Goal: Task Accomplishment & Management: Complete application form

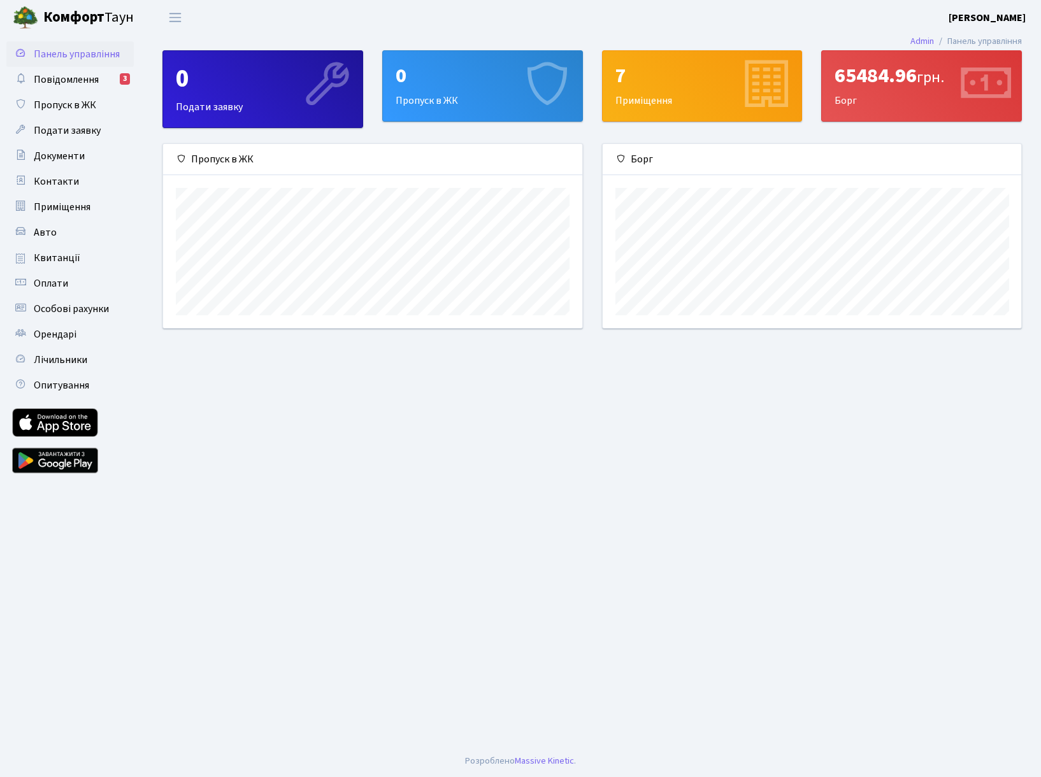
scroll to position [184, 419]
click at [92, 81] on span "Повідомлення" at bounding box center [66, 80] width 65 height 14
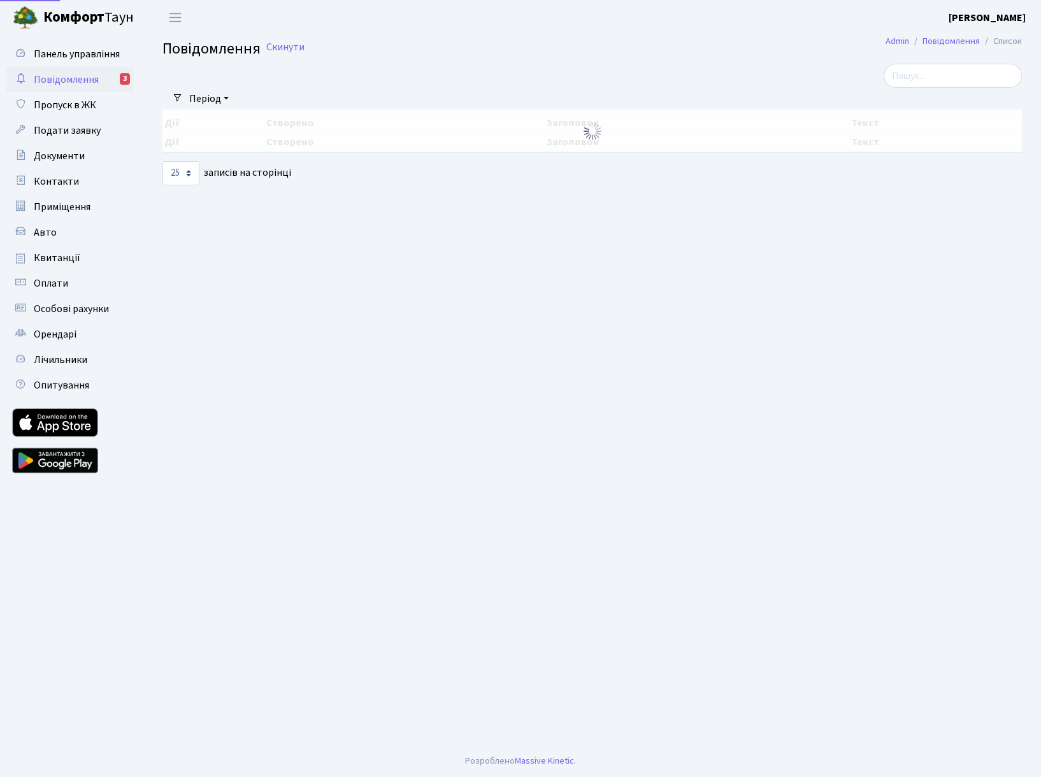
select select "25"
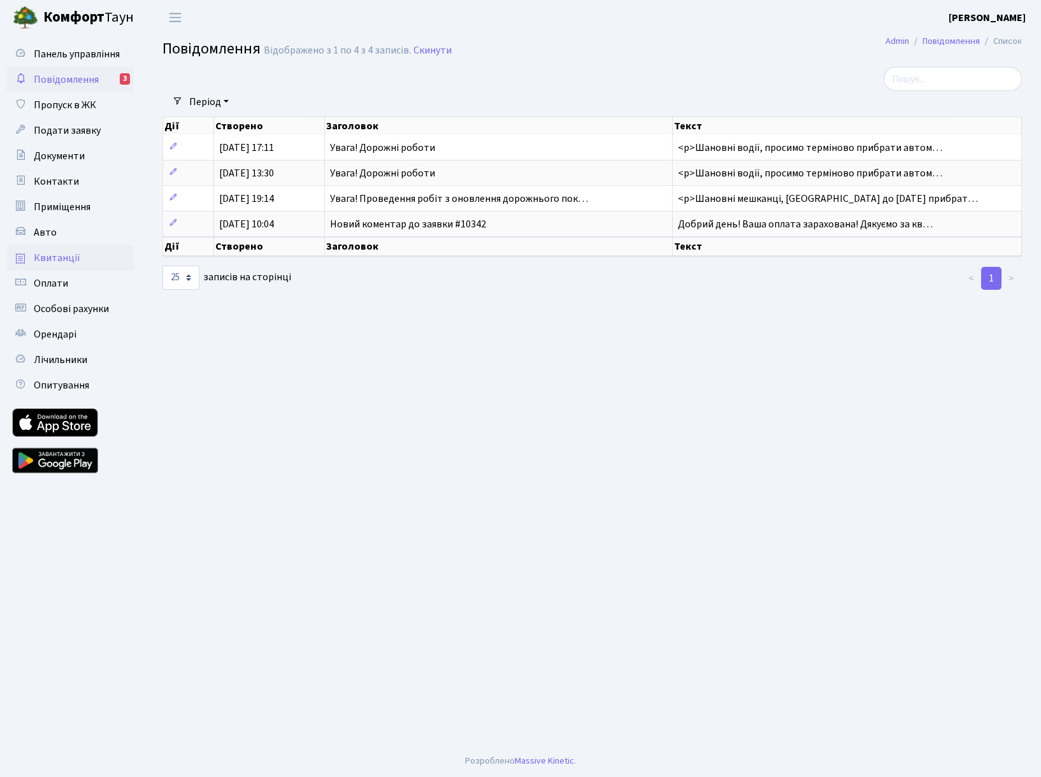
click at [71, 256] on span "Квитанції" at bounding box center [57, 258] width 47 height 14
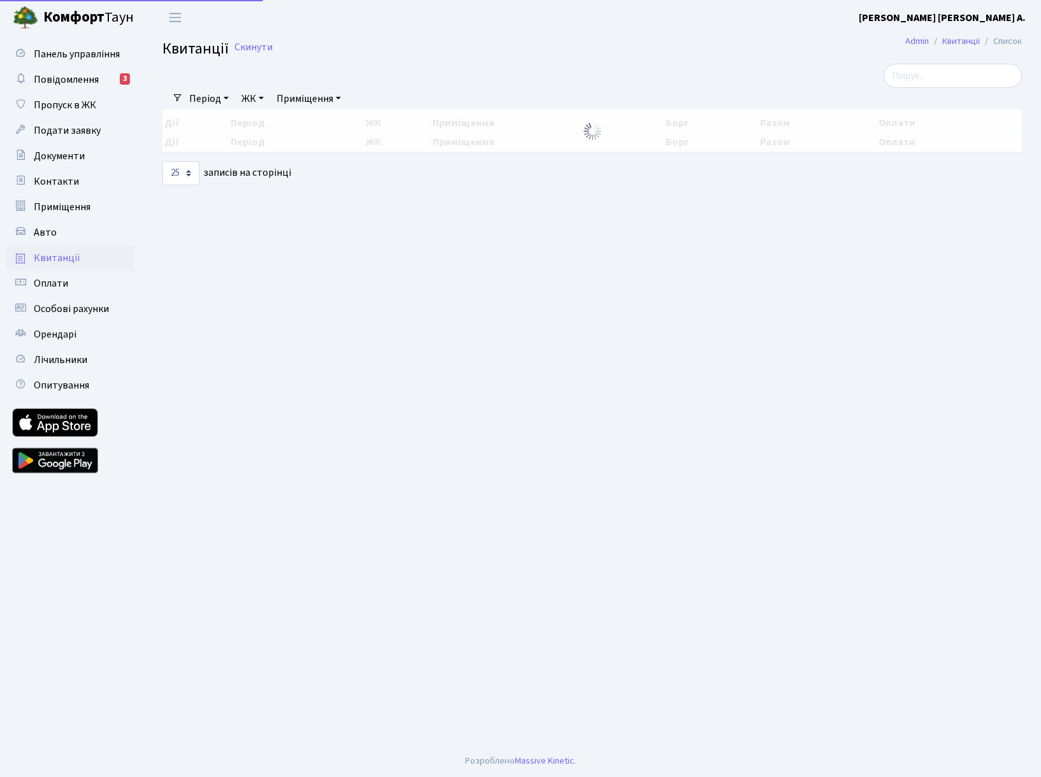
select select "25"
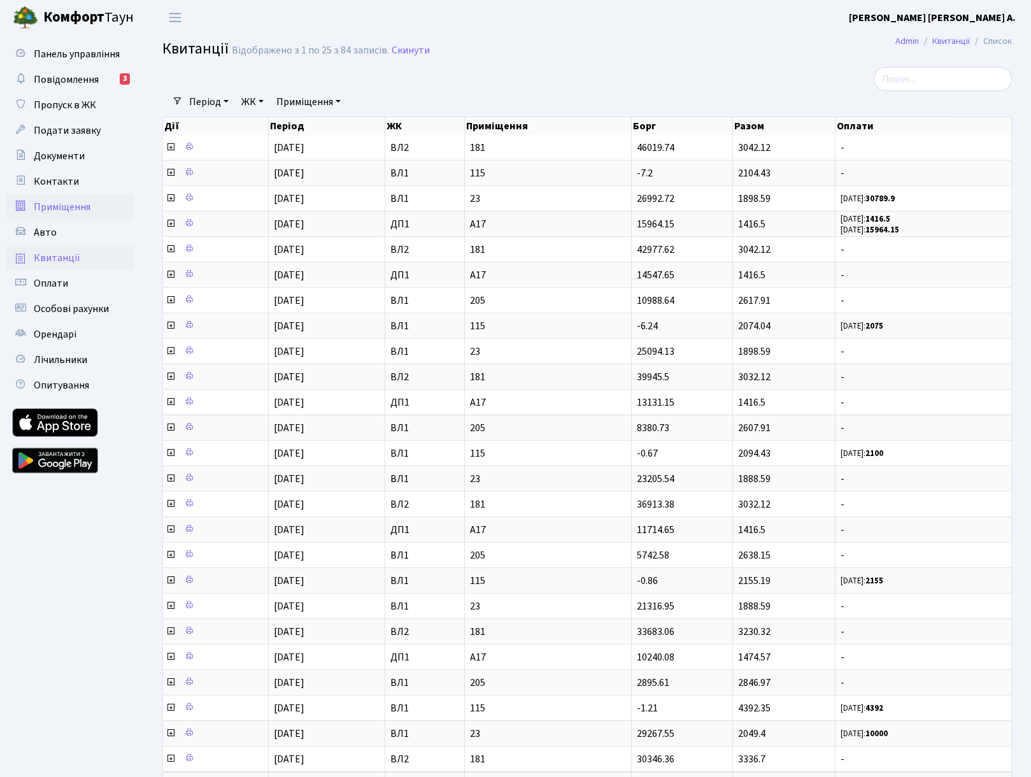
click at [59, 217] on link "Приміщення" at bounding box center [69, 206] width 127 height 25
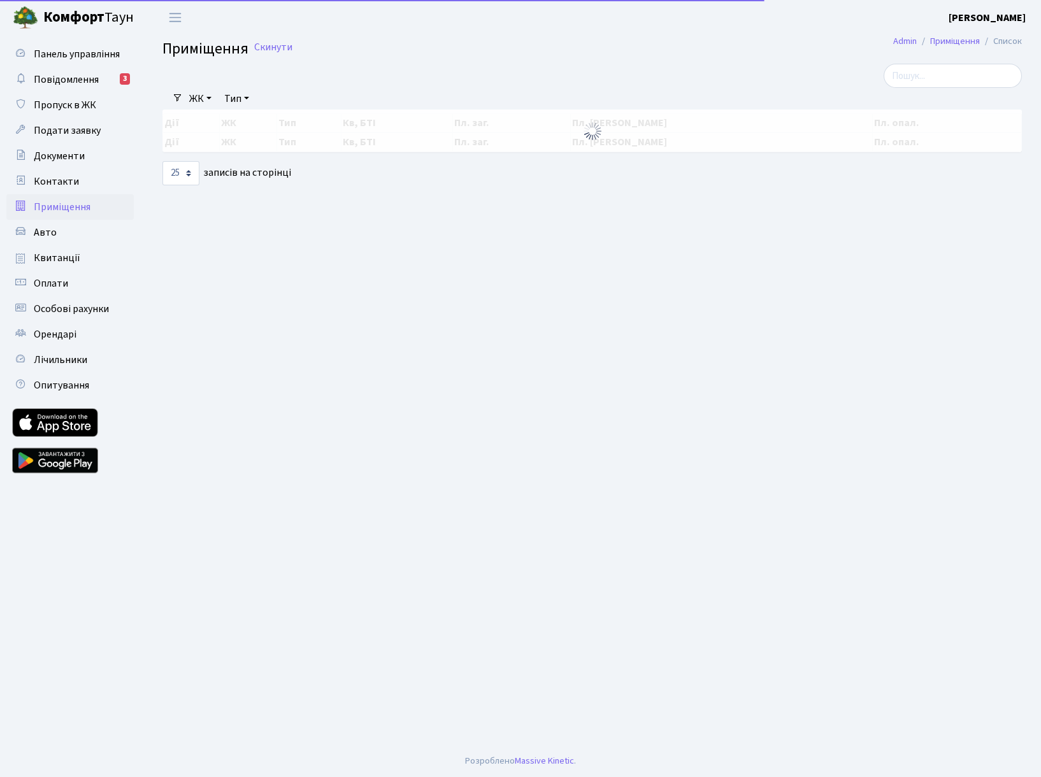
select select "25"
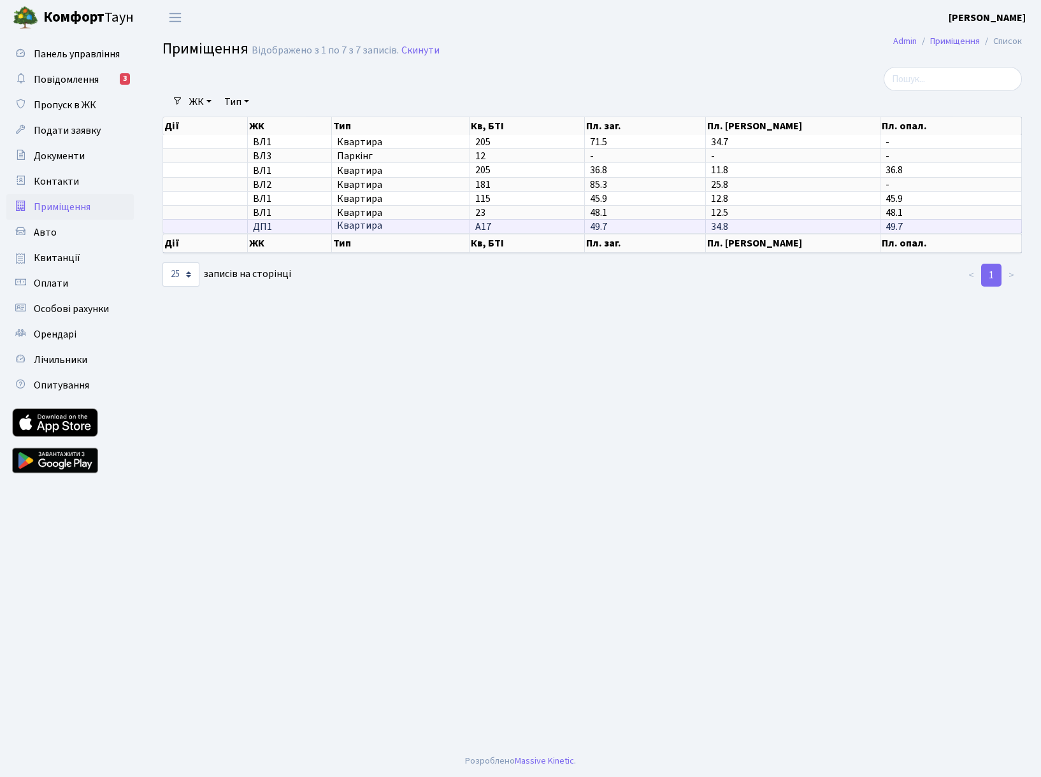
scroll to position [2, 0]
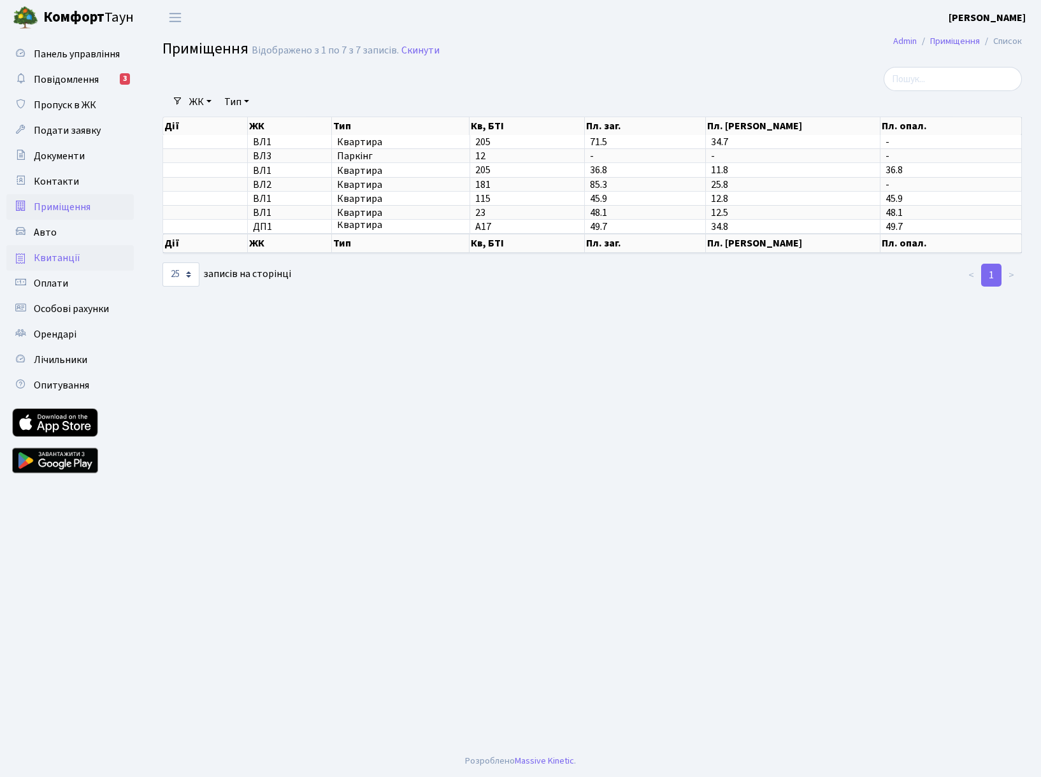
click at [60, 265] on link "Квитанції" at bounding box center [69, 257] width 127 height 25
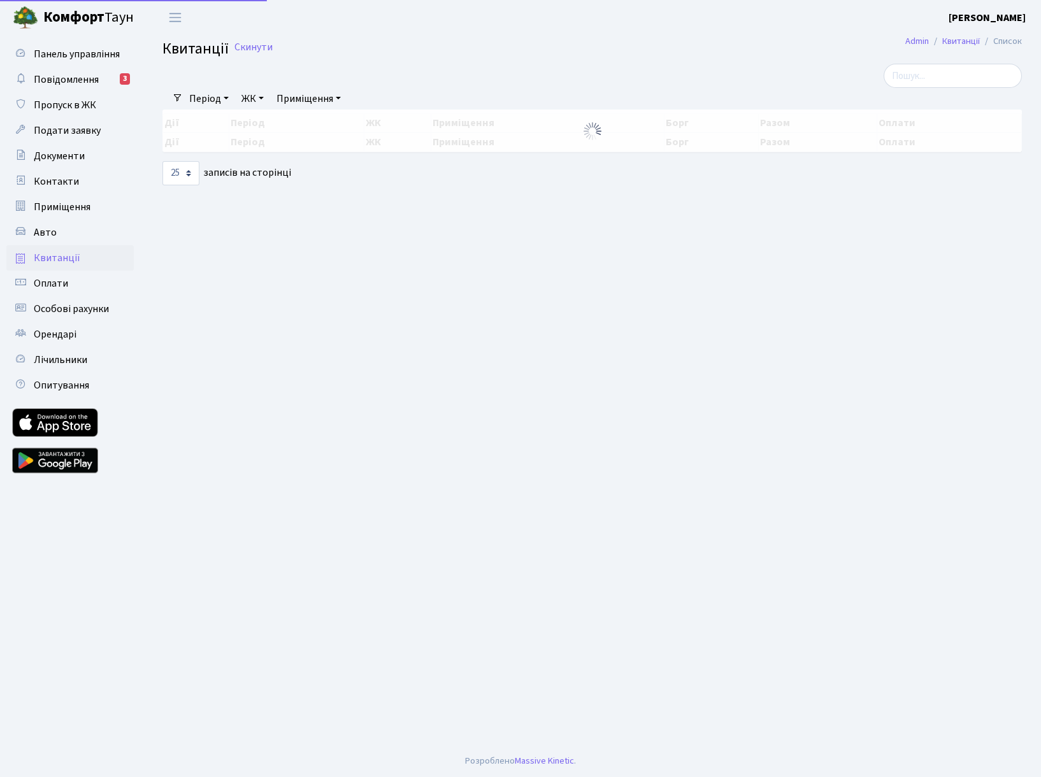
select select "25"
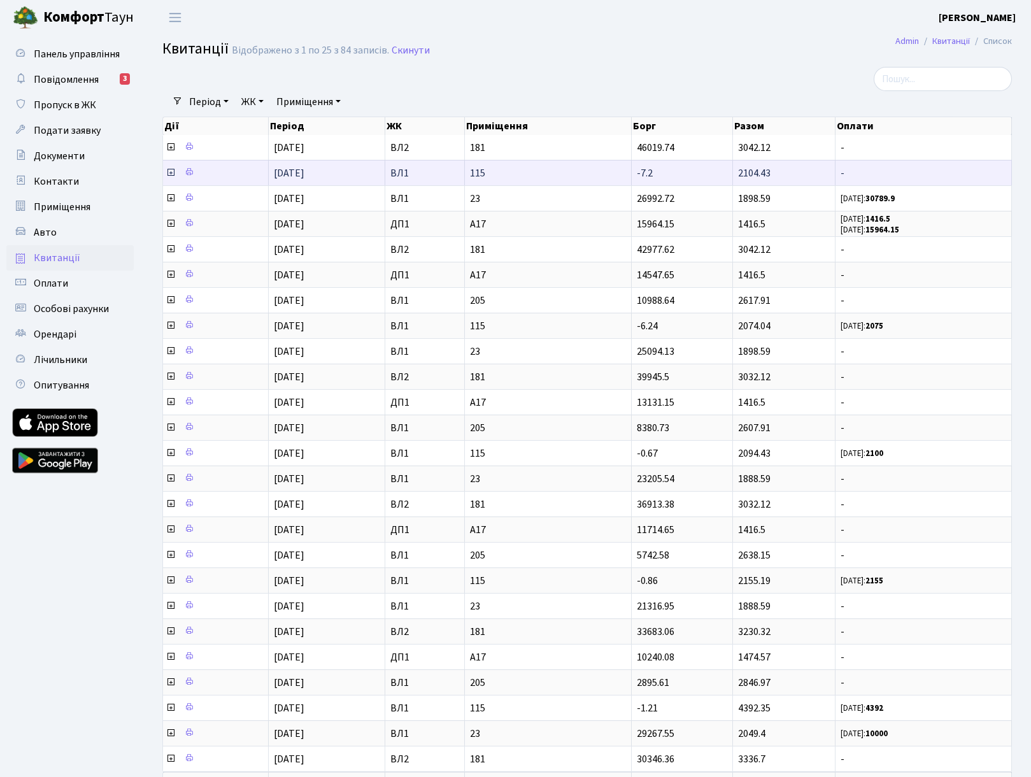
click at [229, 178] on td at bounding box center [216, 172] width 106 height 25
click at [167, 176] on icon at bounding box center [171, 173] width 10 height 10
click at [169, 173] on icon at bounding box center [171, 173] width 10 height 10
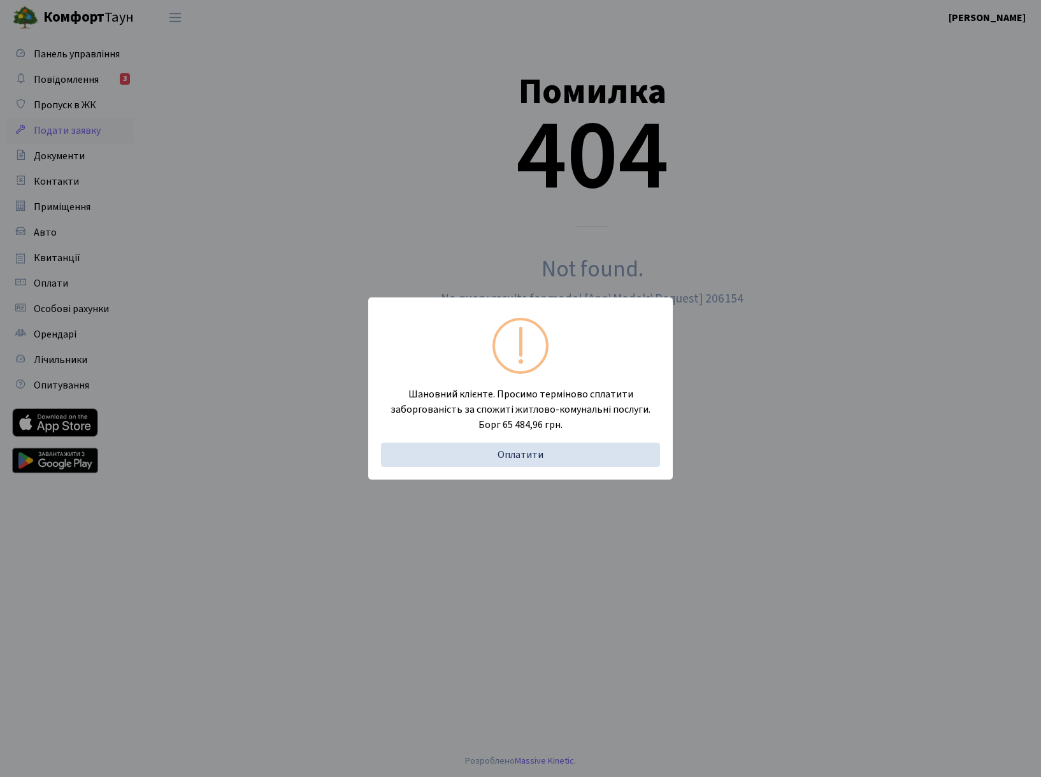
click at [836, 490] on div "Шановний клієнте. Просимо терміново сплатити заборгованість за спожиті житлово-…" at bounding box center [520, 388] width 1041 height 777
click at [53, 375] on div "Шановний клієнте. Просимо терміново сплатити заборгованість за спожиті житлово-…" at bounding box center [520, 388] width 1041 height 777
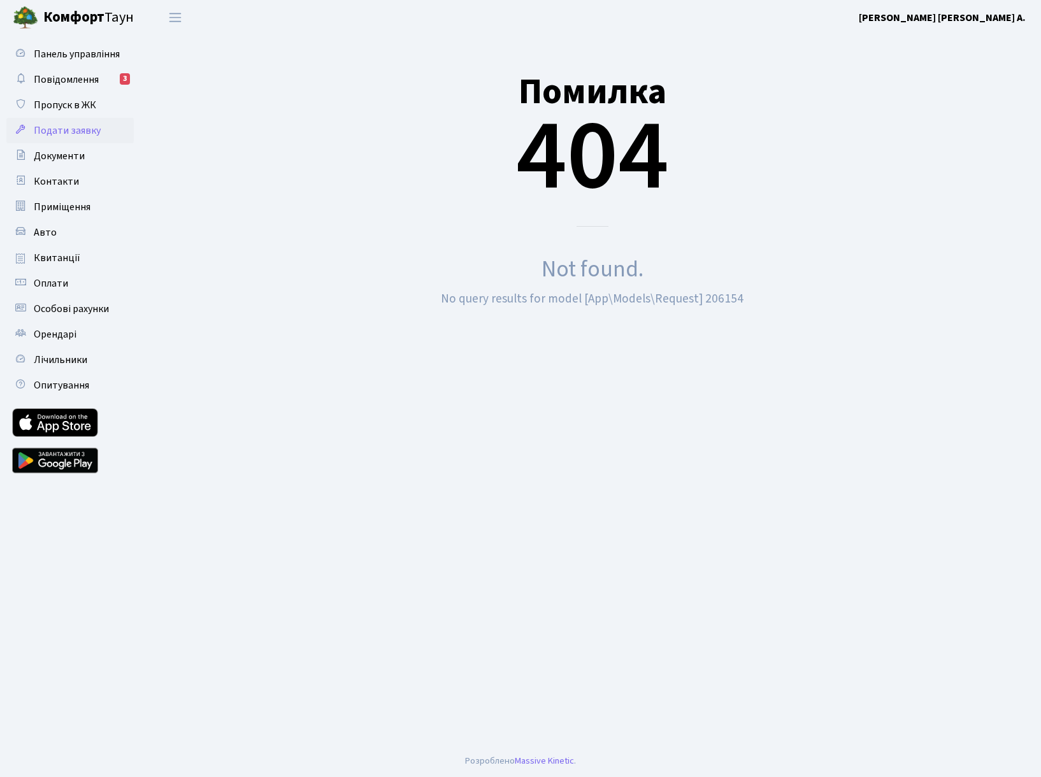
click at [245, 247] on div "Помилка 404 Not found. No query results for model [App\Models\Request] 206154" at bounding box center [592, 174] width 879 height 269
click at [69, 108] on span "Пропуск в ЖК" at bounding box center [65, 105] width 62 height 14
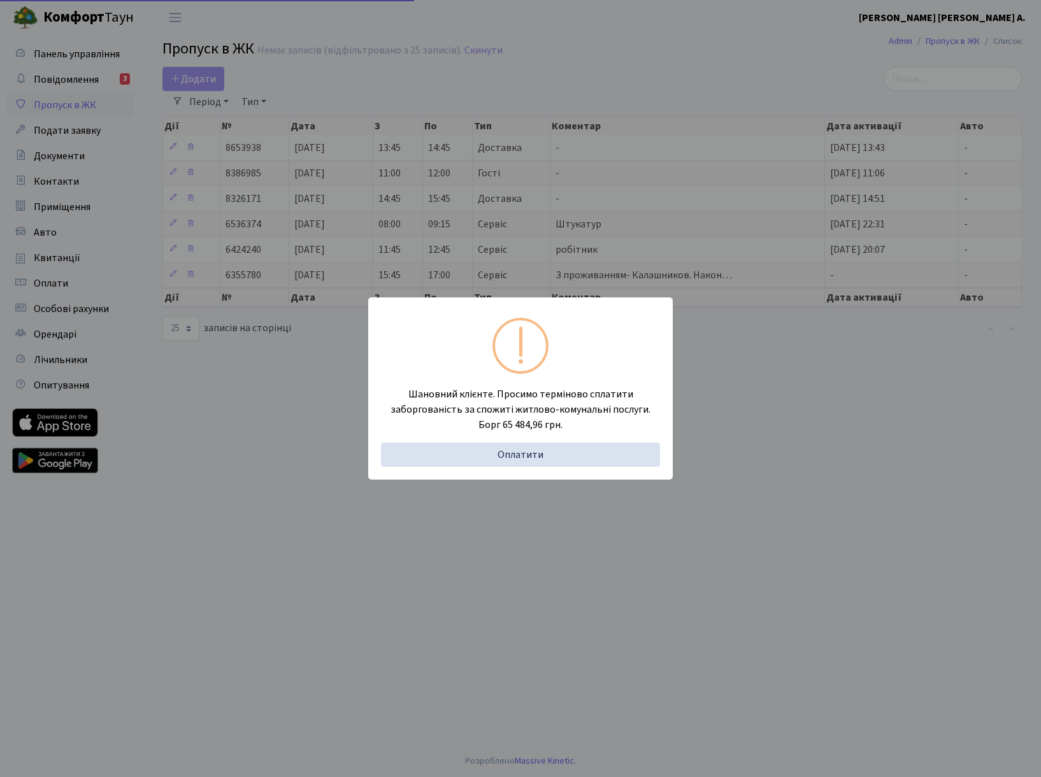
select select "25"
click at [349, 607] on div "Шановний клієнте. Просимо терміново сплатити заборгованість за спожиті житлово-…" at bounding box center [520, 388] width 1041 height 777
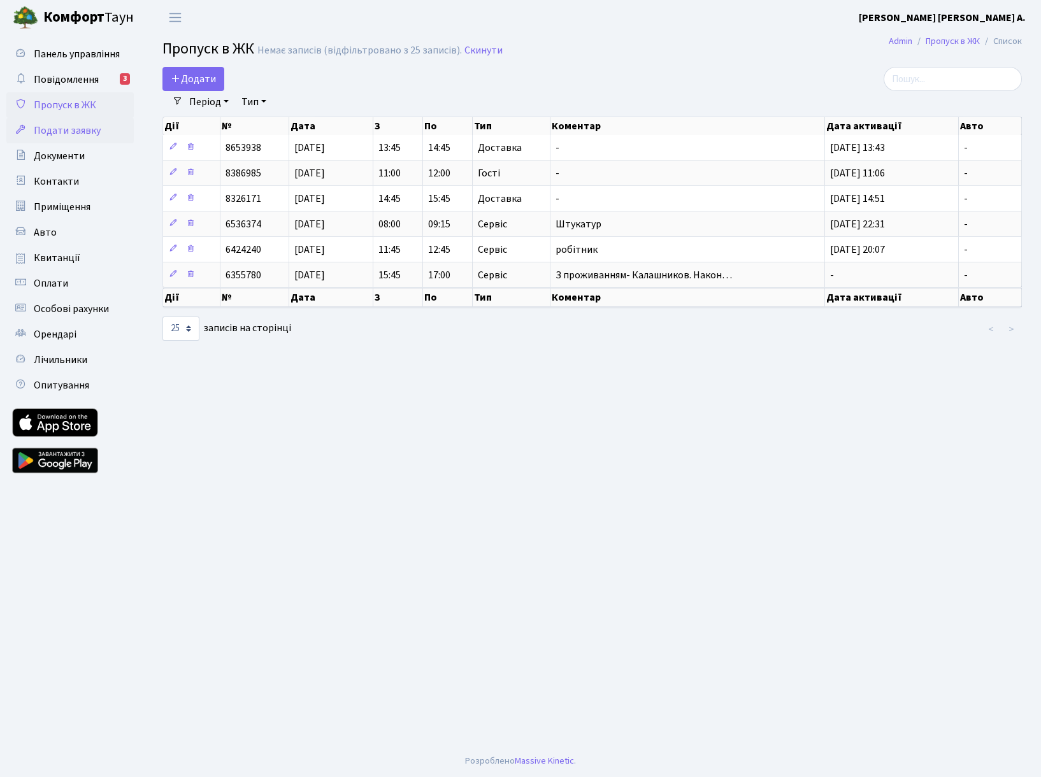
click at [77, 131] on span "Подати заявку" at bounding box center [67, 131] width 67 height 14
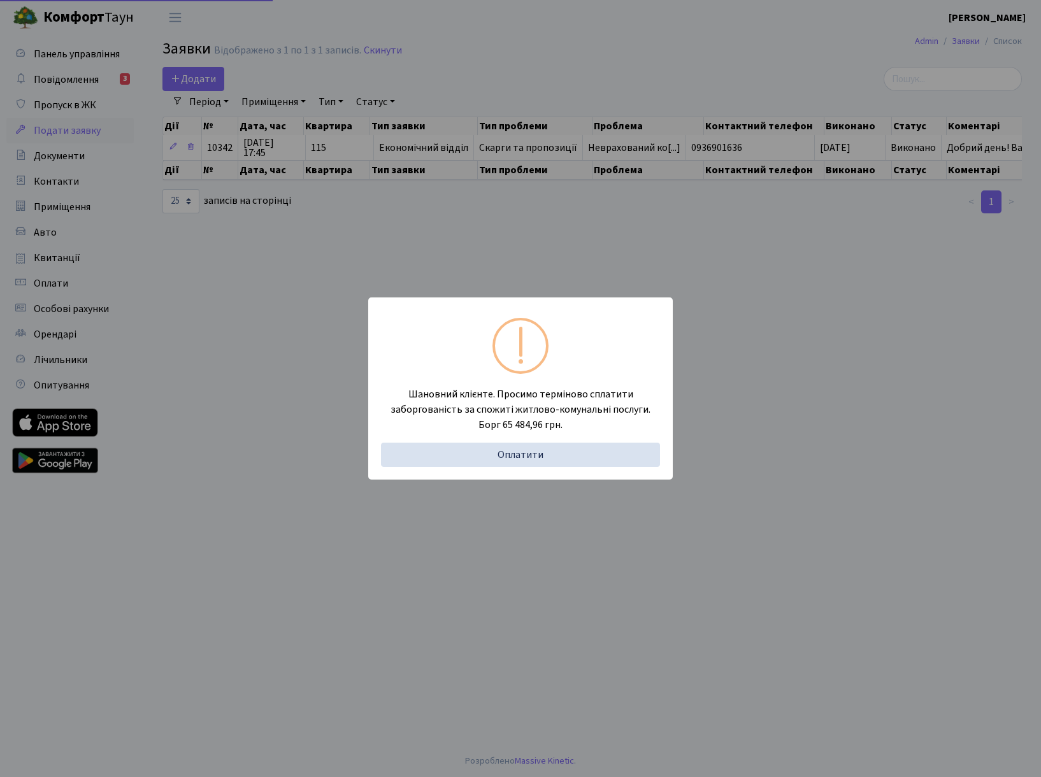
select select "25"
click at [567, 208] on div "Шановний клієнте. Просимо терміново сплатити заборгованість за спожиті житлово-…" at bounding box center [520, 388] width 1041 height 777
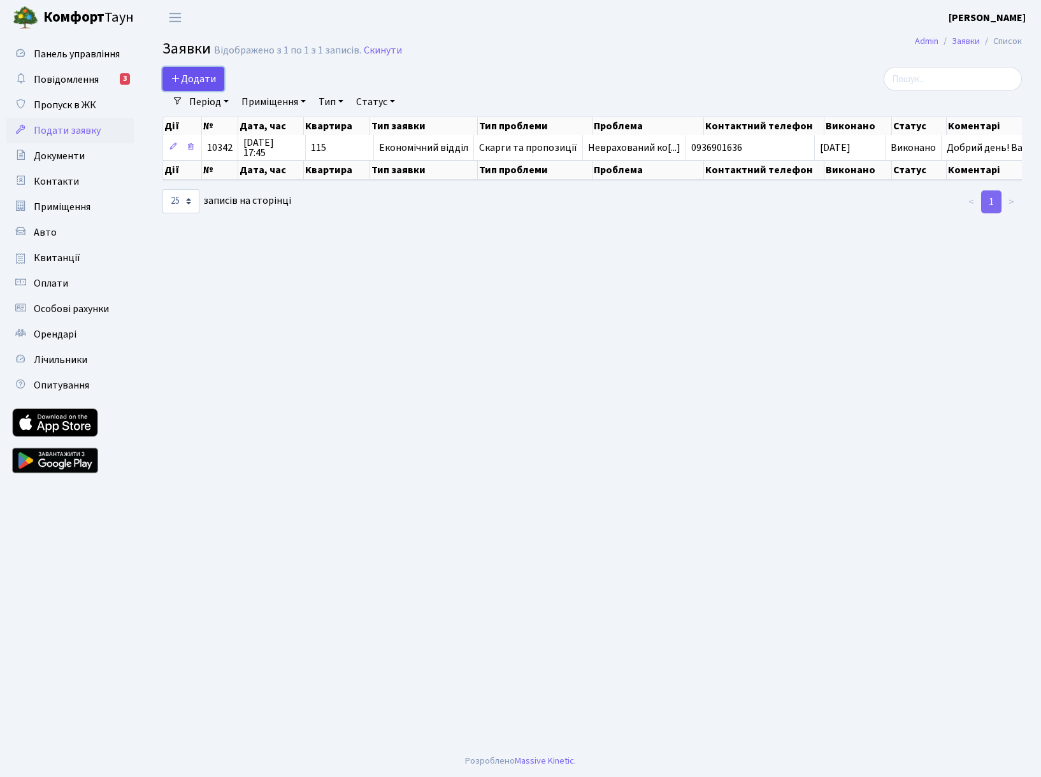
click at [194, 83] on span "Додати" at bounding box center [193, 79] width 45 height 14
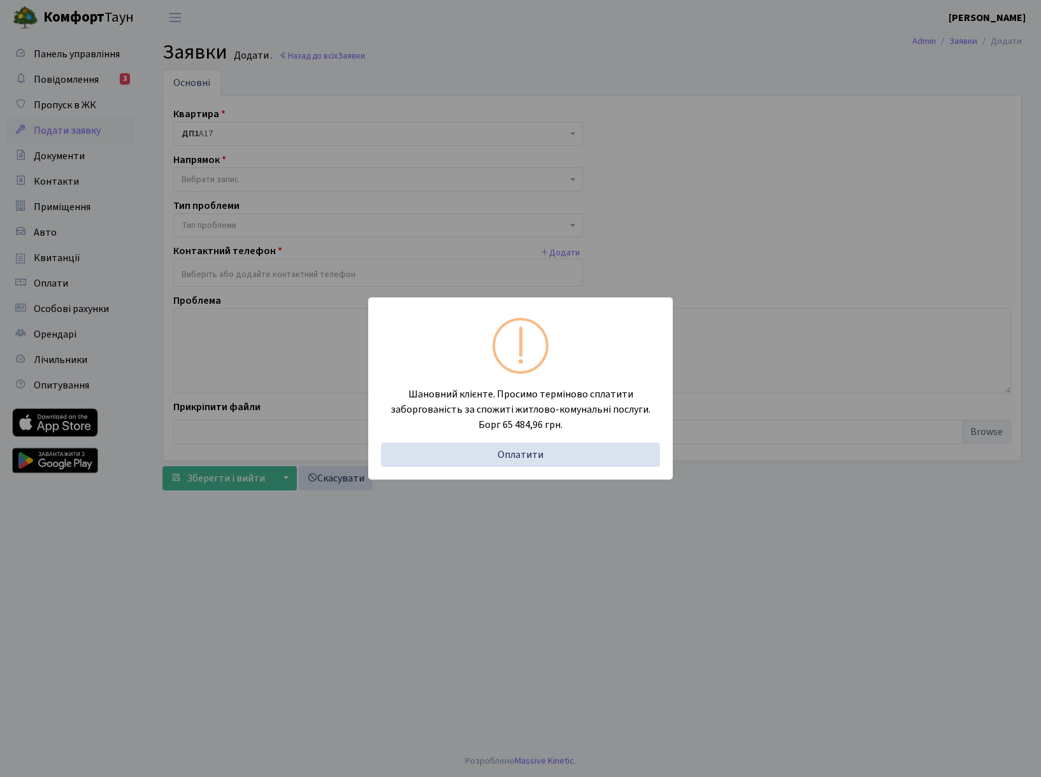
click at [586, 546] on div "Шановний клієнте. Просимо терміново сплатити заборгованість за спожиті житлово-…" at bounding box center [520, 388] width 1041 height 777
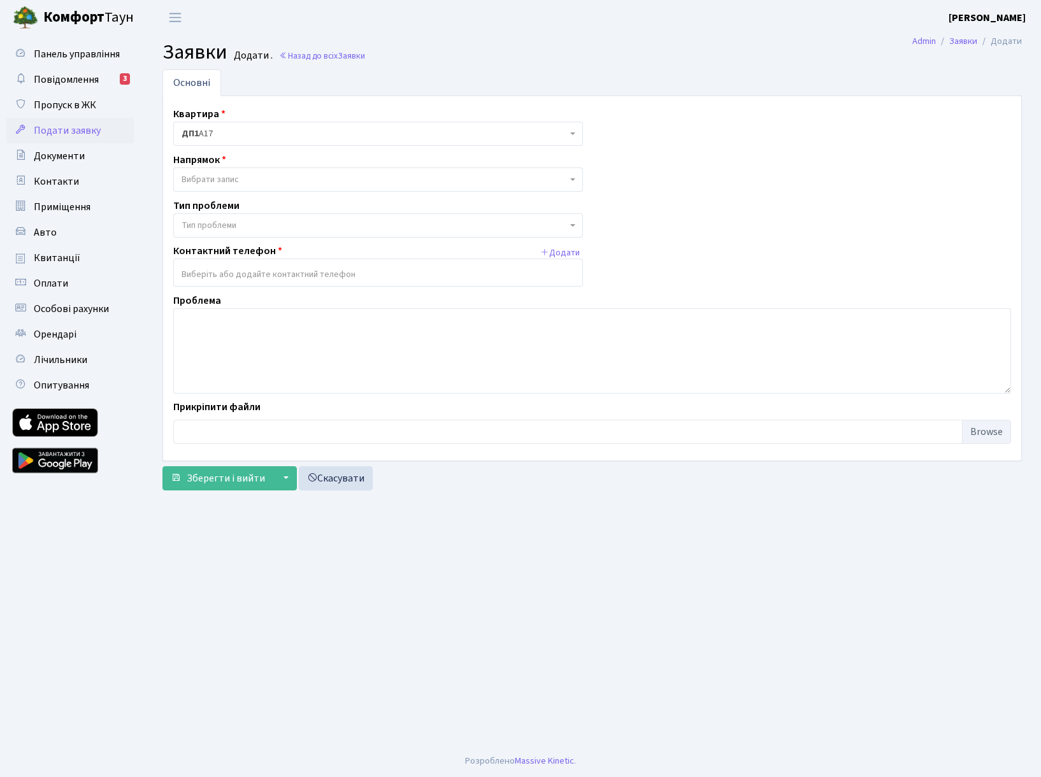
click at [262, 182] on span "Вибрати запис" at bounding box center [374, 179] width 385 height 13
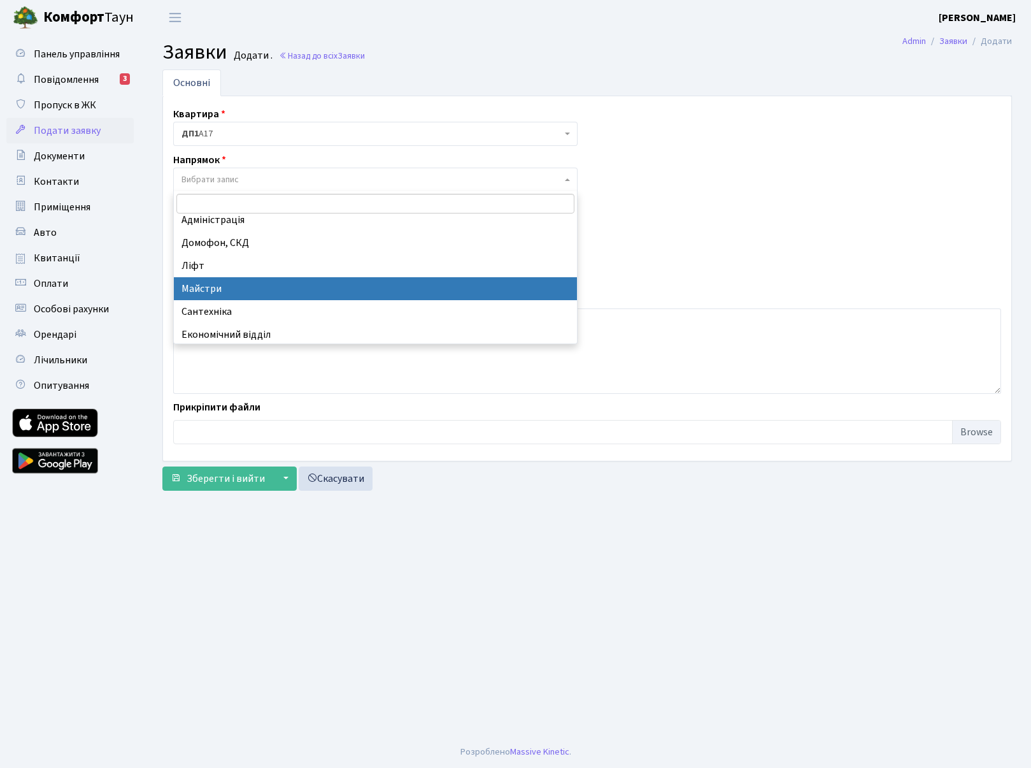
scroll to position [16, 0]
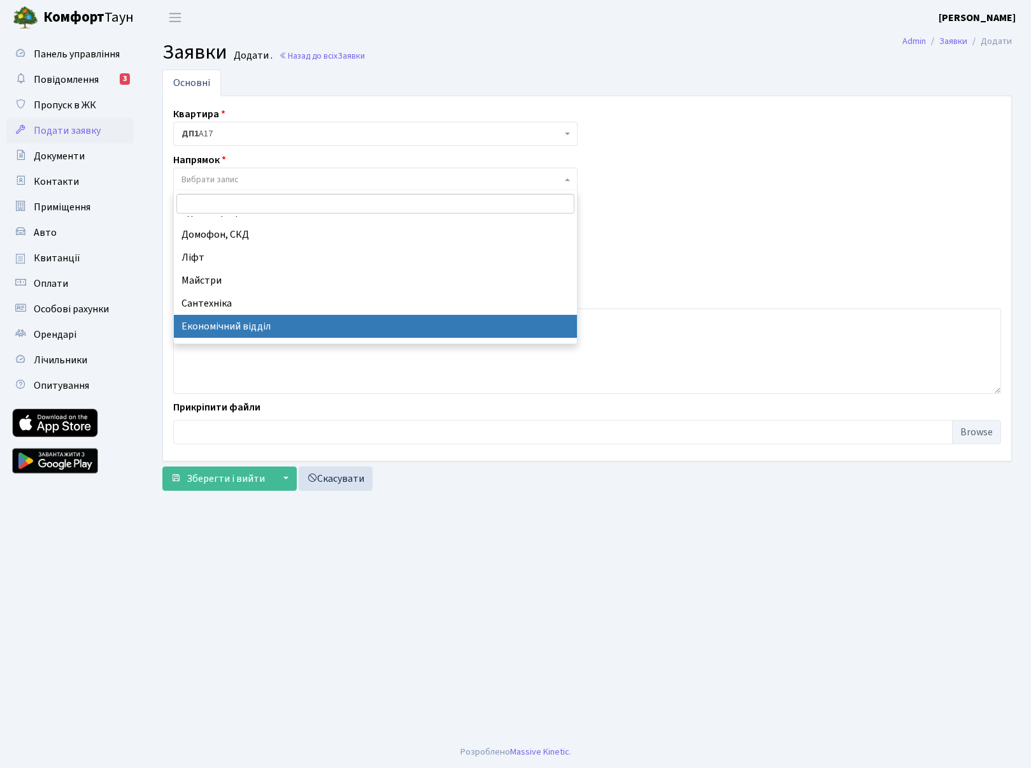
select select "9"
select select
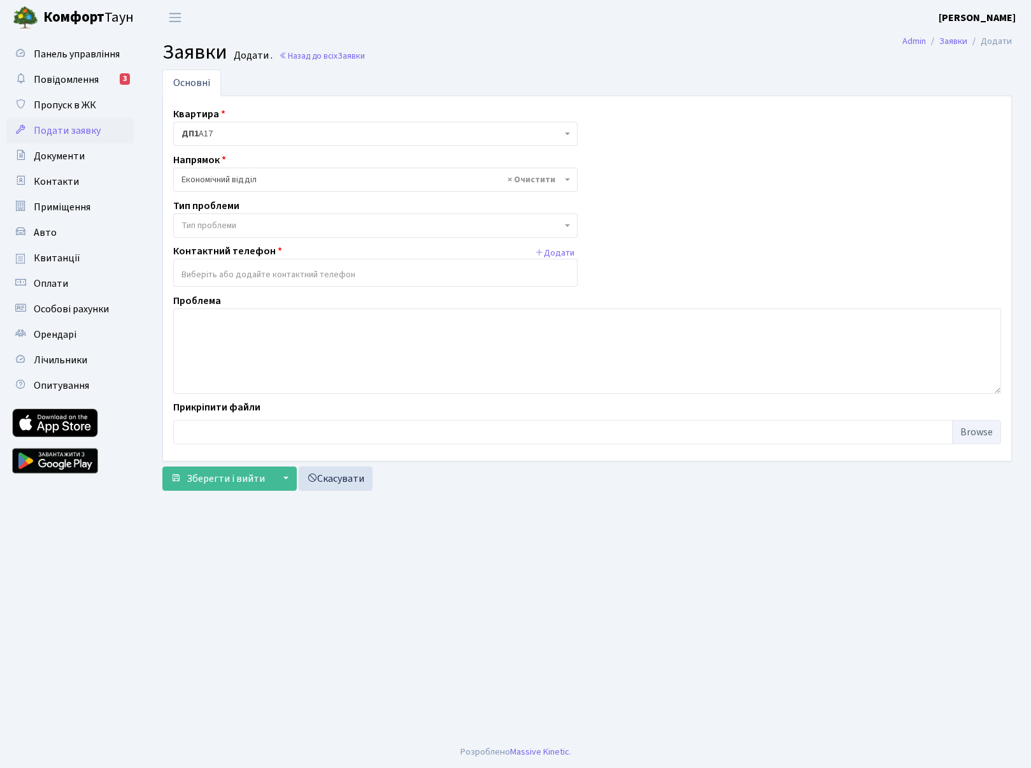
click at [247, 219] on span "Тип проблеми" at bounding box center [372, 225] width 380 height 13
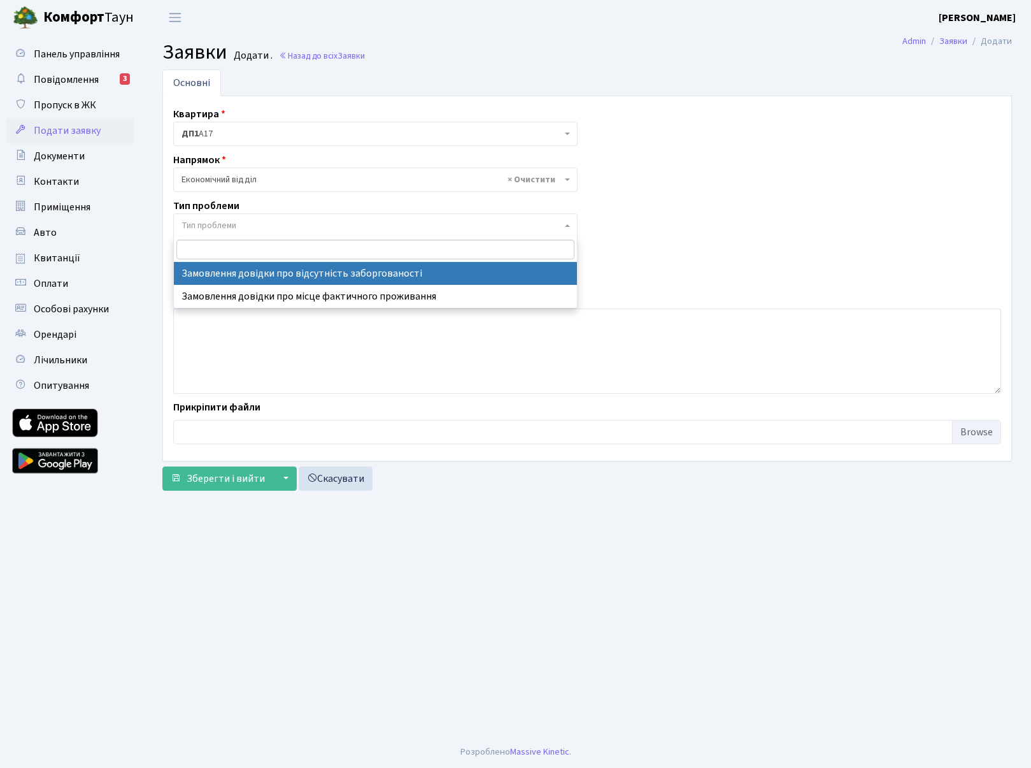
click at [248, 188] on span "× Економічний відділ" at bounding box center [375, 180] width 405 height 24
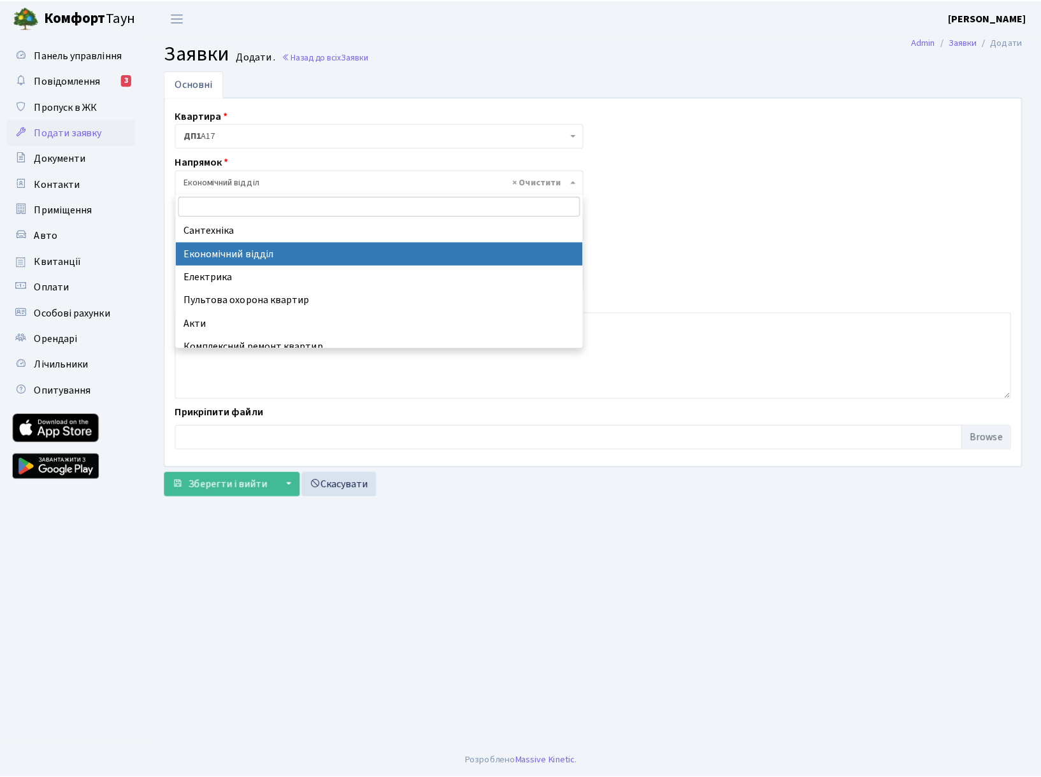
scroll to position [148, 0]
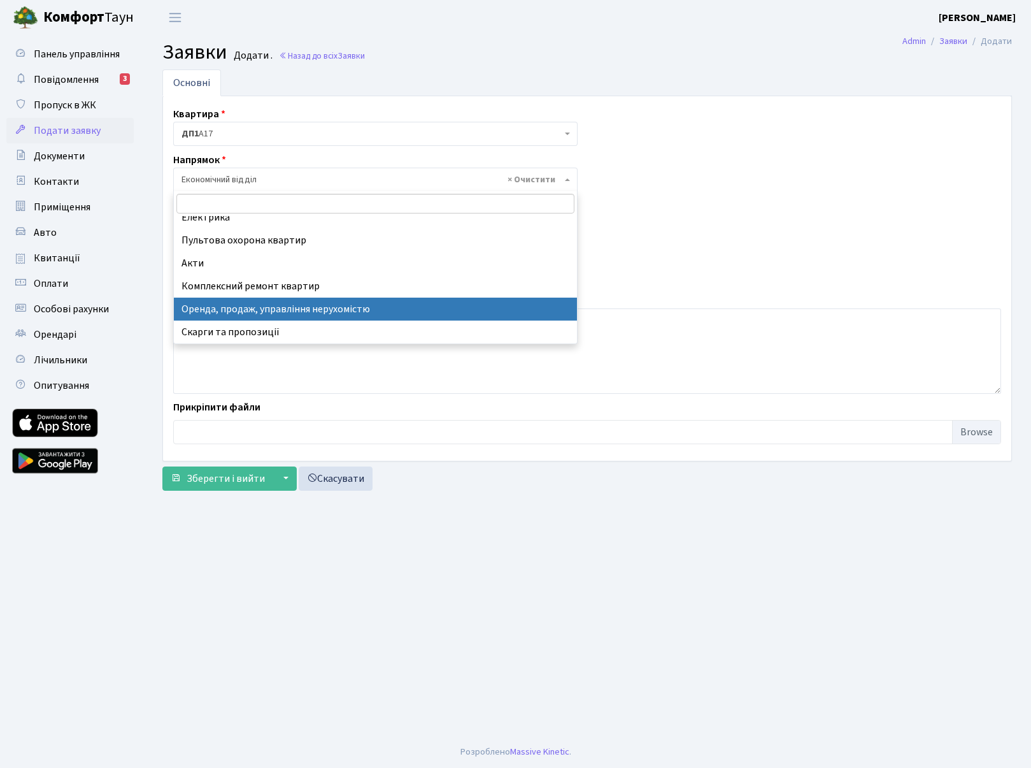
select select "21"
select select
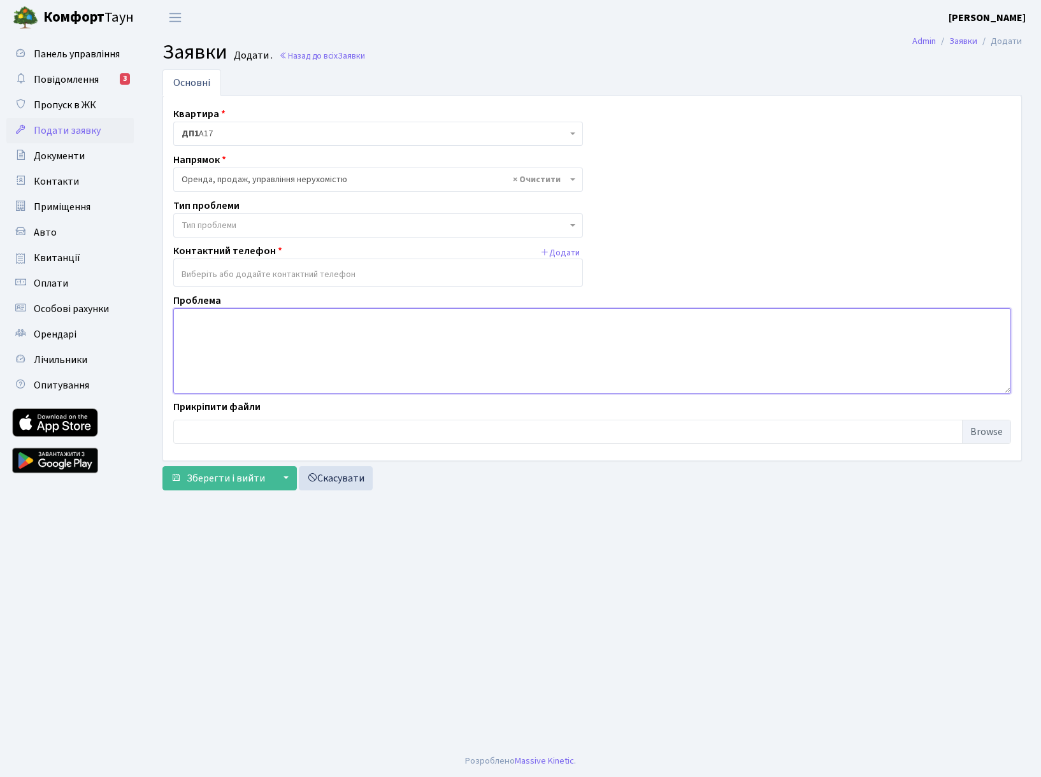
click at [257, 312] on textarea at bounding box center [592, 350] width 838 height 85
paste textarea "Добрий день! Квартиру А17 у ЖК «Діброва» я продав кілька тижнів тому. Тому прош…"
type textarea "Добрий день! Квартиру А17 у ЖК «Діброва» я продав кілька тижнів тому. Тому прош…"
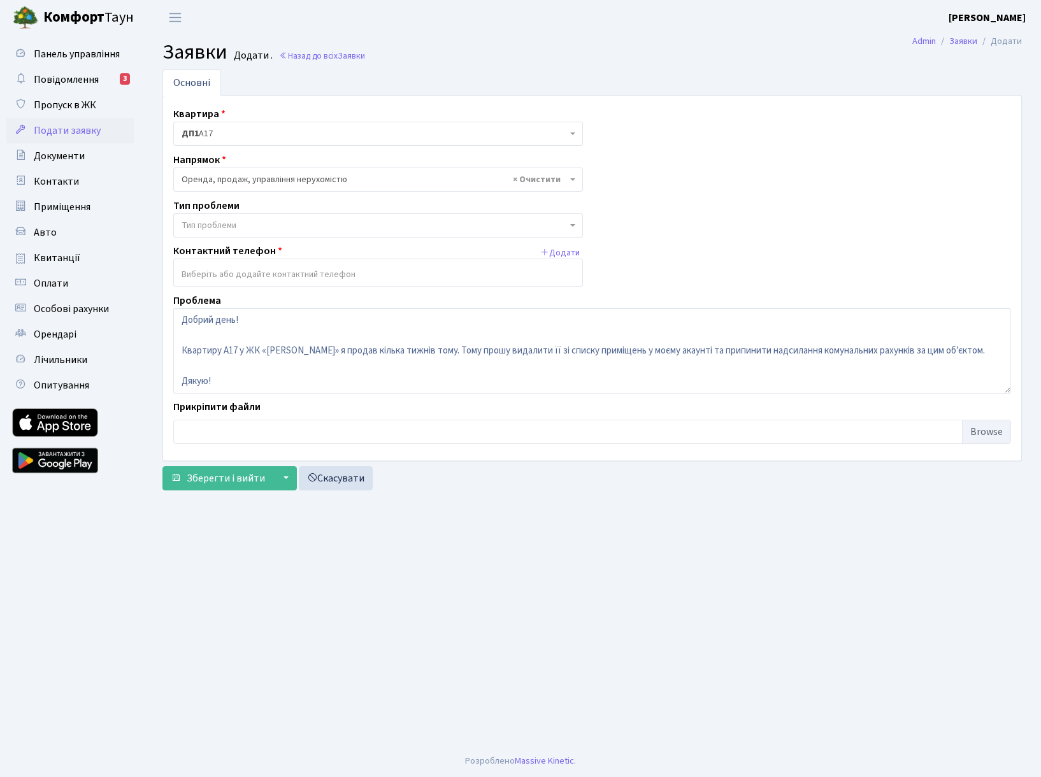
click at [253, 279] on input "search" at bounding box center [378, 274] width 408 height 23
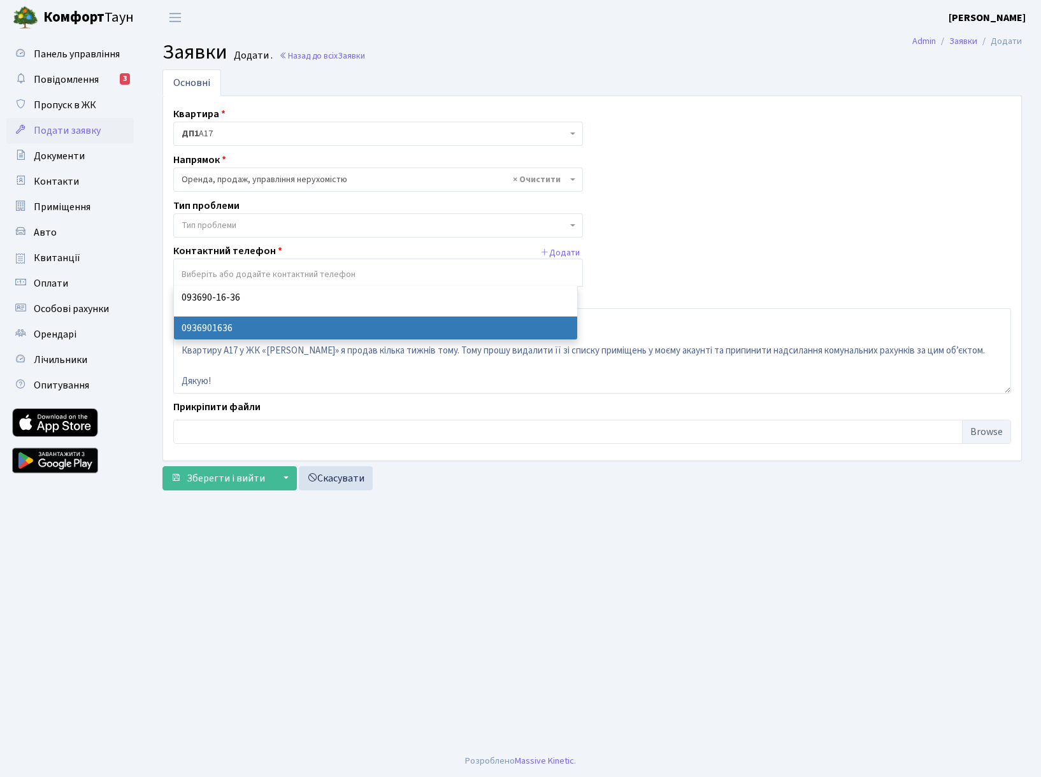
select select "112438"
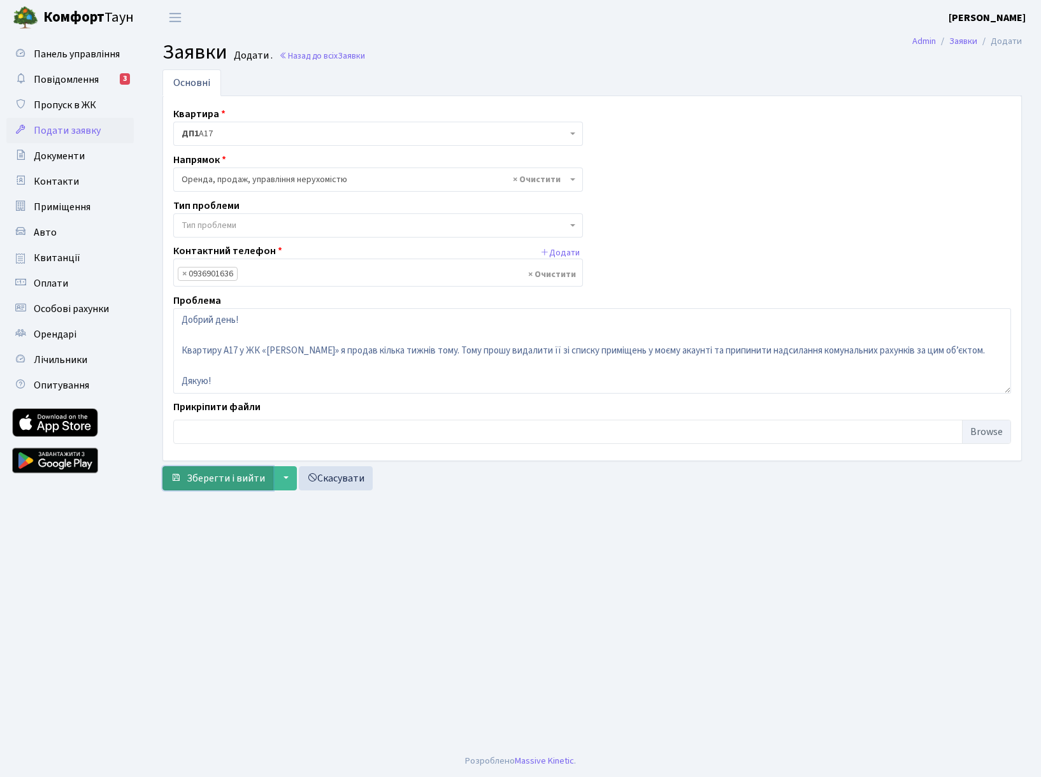
click at [229, 480] on span "Зберегти і вийти" at bounding box center [226, 478] width 78 height 14
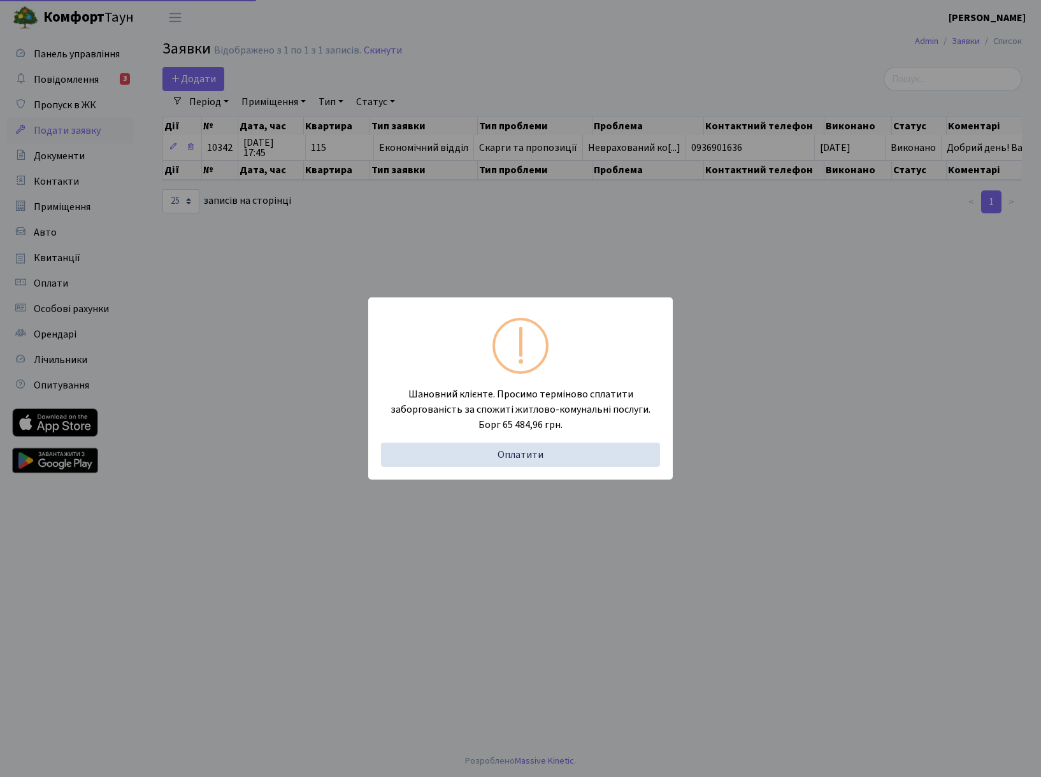
select select "25"
click at [244, 316] on div "Шановний клієнте. Просимо терміново сплатити заборгованість за спожиті житлово-…" at bounding box center [520, 388] width 1041 height 777
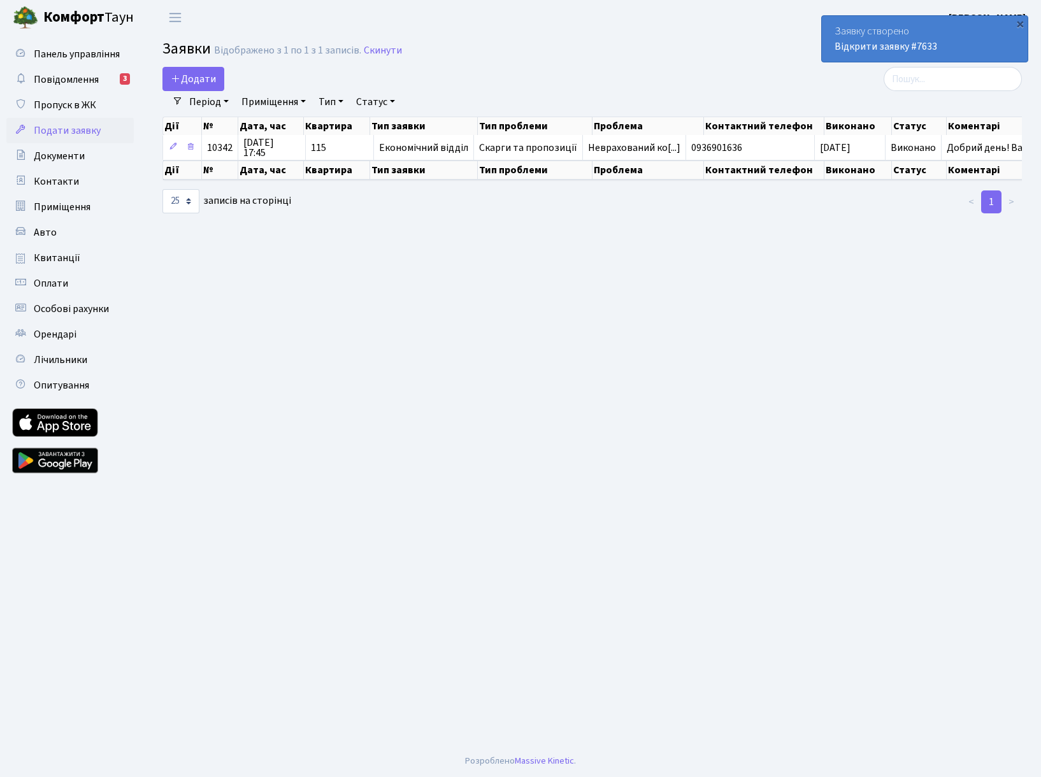
click at [923, 22] on div "Заявку створено Відкрити заявку #7633" at bounding box center [925, 39] width 206 height 46
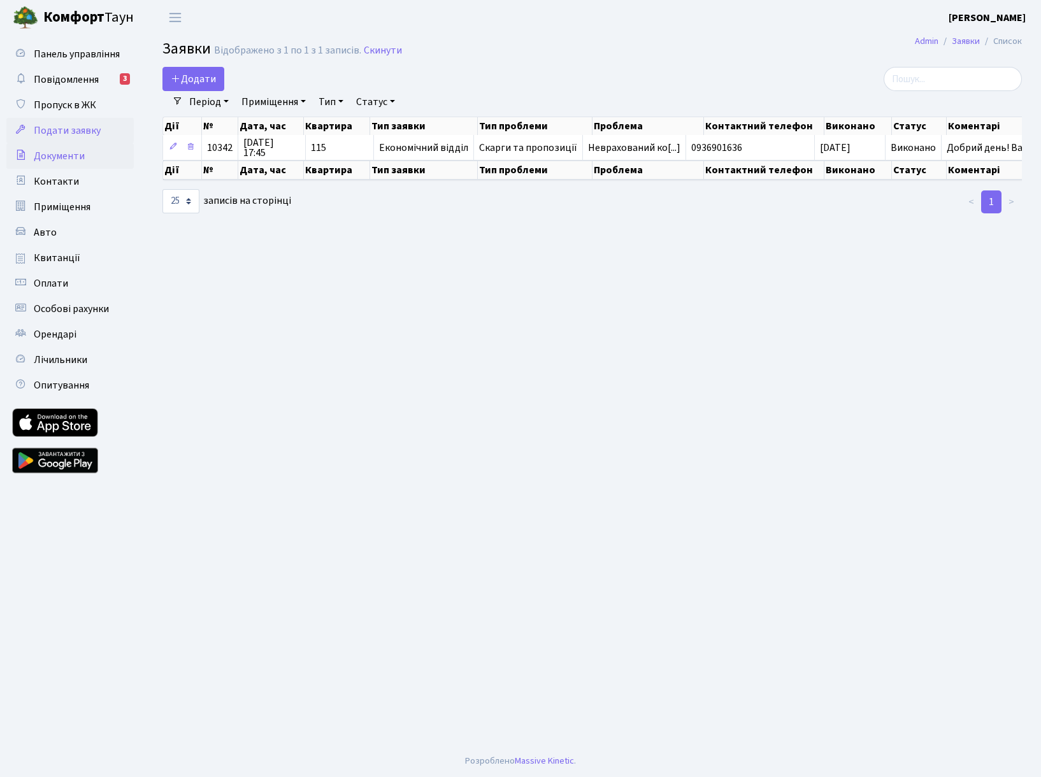
click at [55, 153] on span "Документи" at bounding box center [59, 156] width 51 height 14
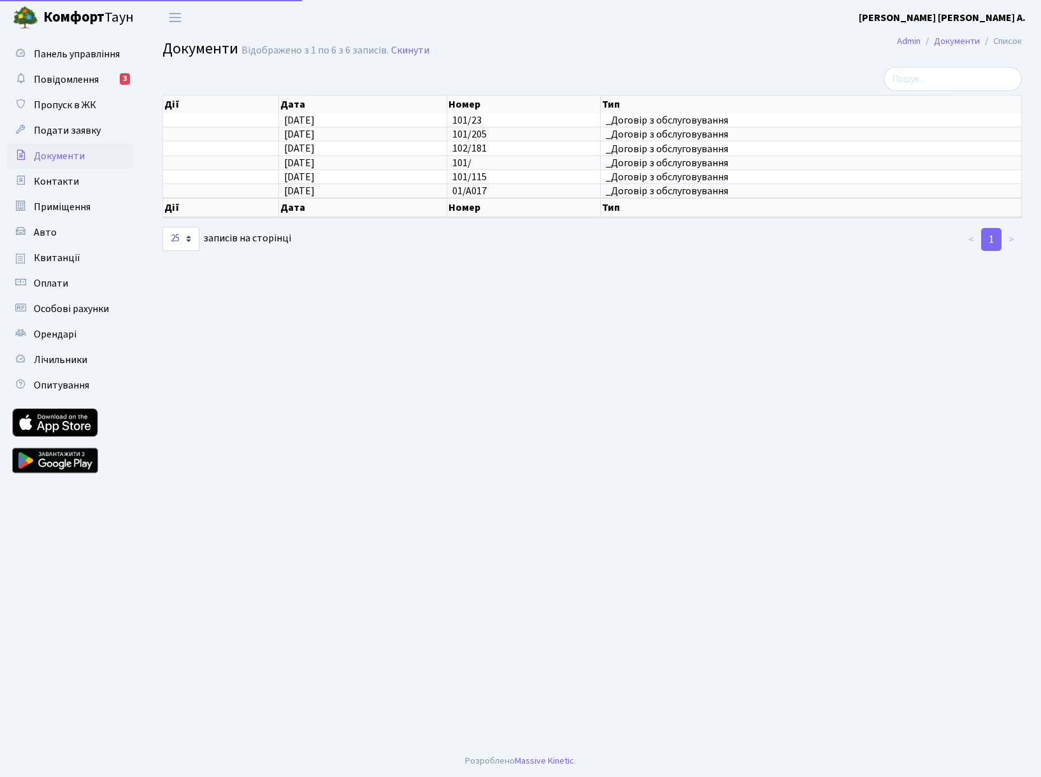
select select "25"
click at [61, 134] on span "Подати заявку" at bounding box center [67, 131] width 67 height 14
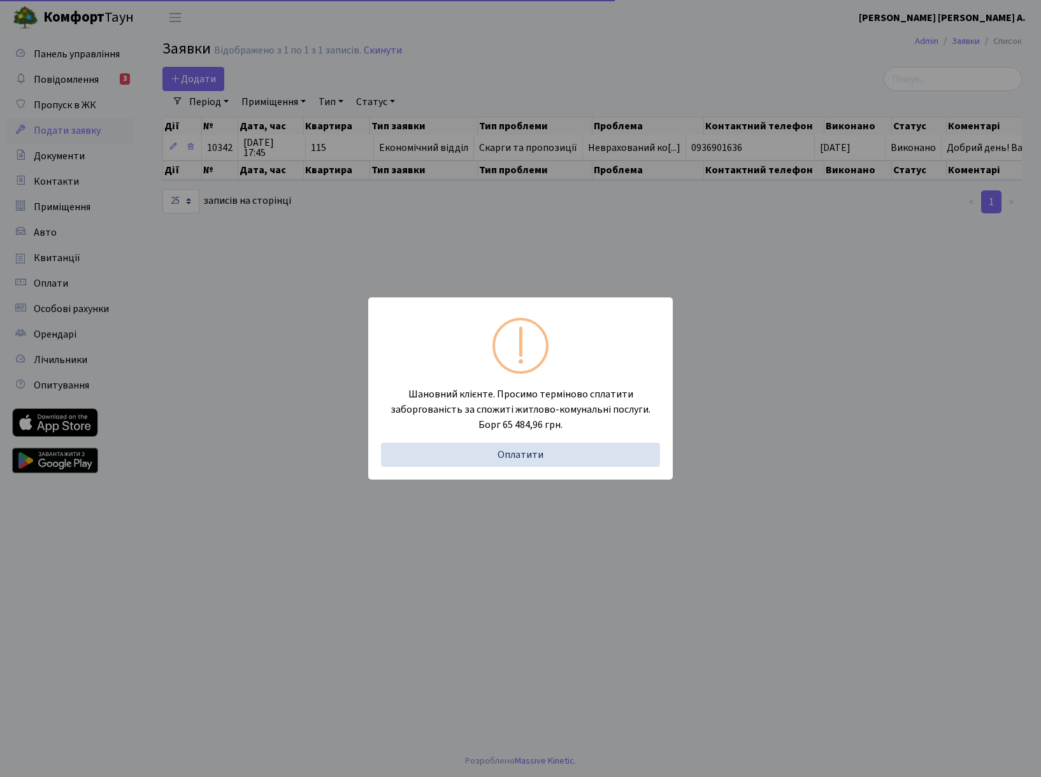
select select "25"
click at [746, 347] on div "Шановний клієнте. Просимо терміново сплатити заборгованість за спожиті житлово-…" at bounding box center [520, 388] width 1041 height 777
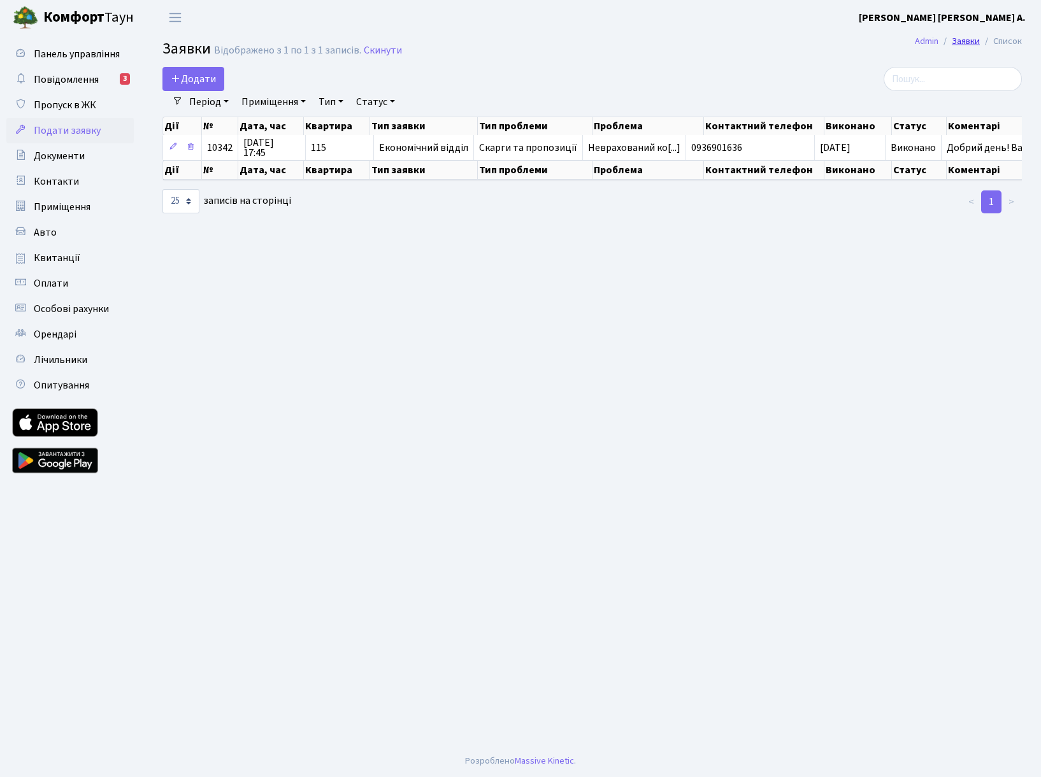
click at [959, 40] on link "Заявки" at bounding box center [966, 40] width 28 height 13
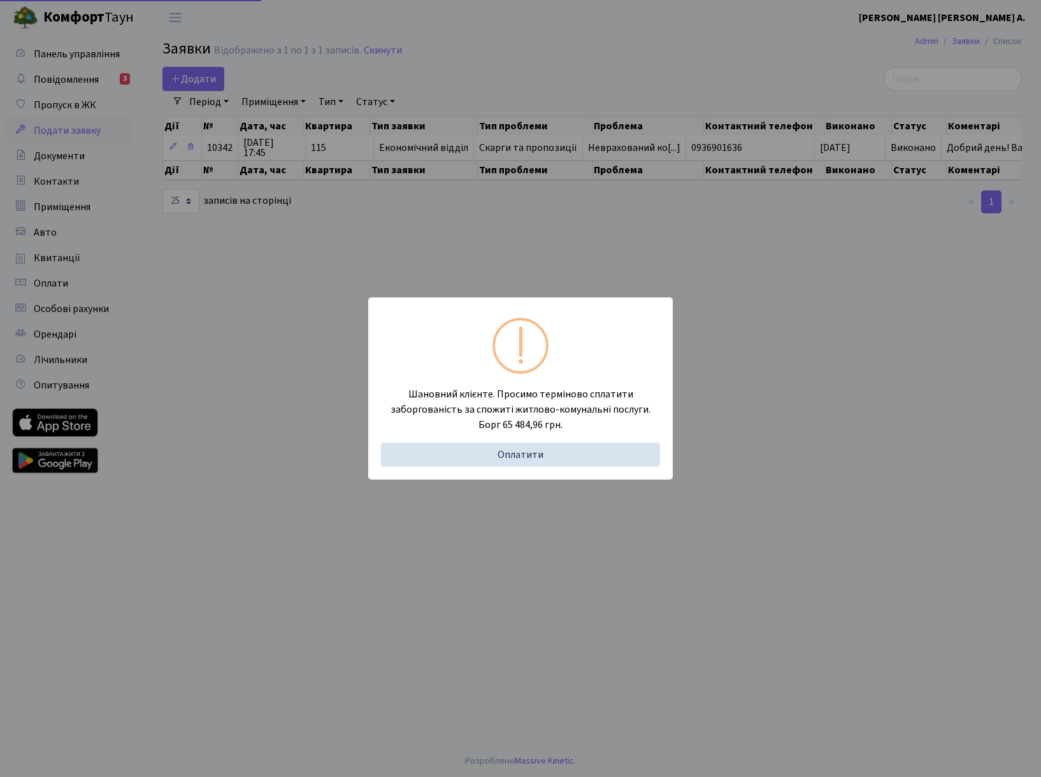
select select "25"
click at [491, 236] on div "Шановний клієнте. Просимо терміново сплатити заборгованість за спожиті житлово-…" at bounding box center [520, 388] width 1041 height 777
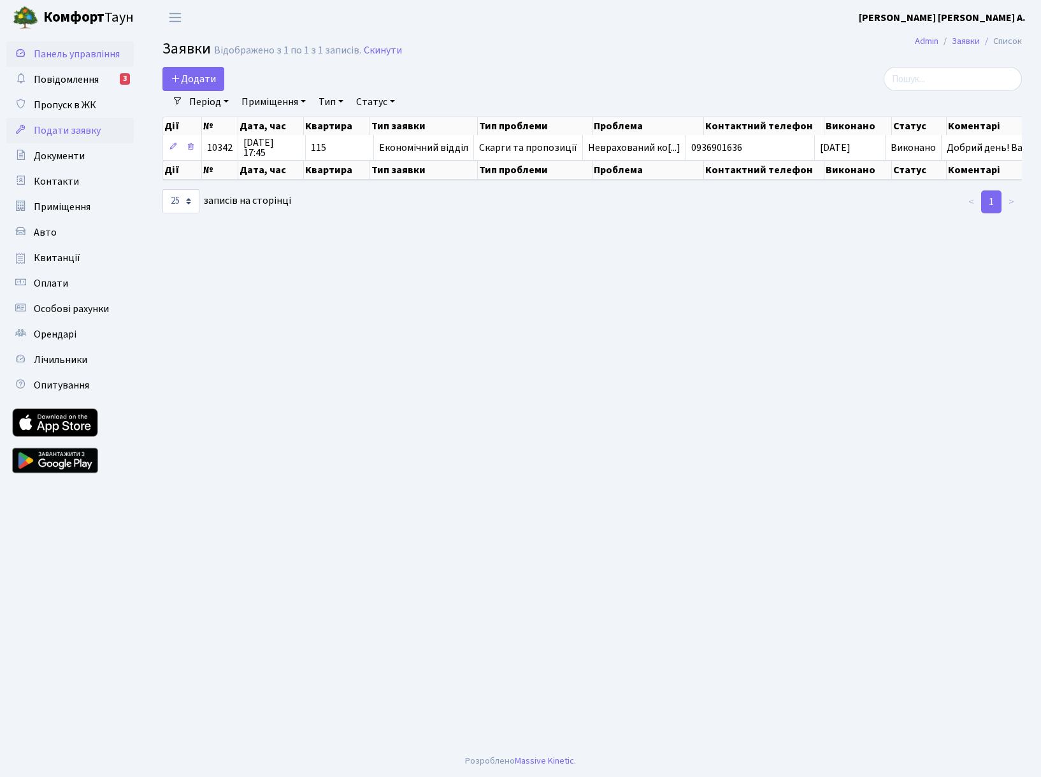
click at [53, 50] on span "Панель управління" at bounding box center [77, 54] width 86 height 14
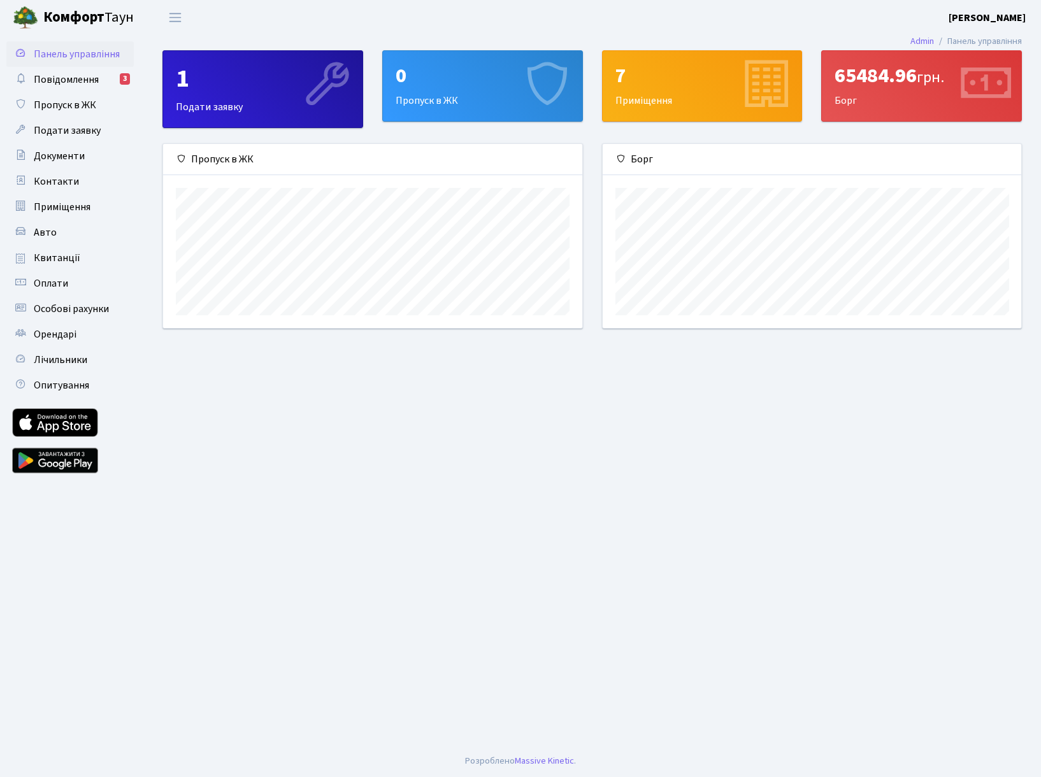
scroll to position [184, 419]
